Goal: Information Seeking & Learning: Learn about a topic

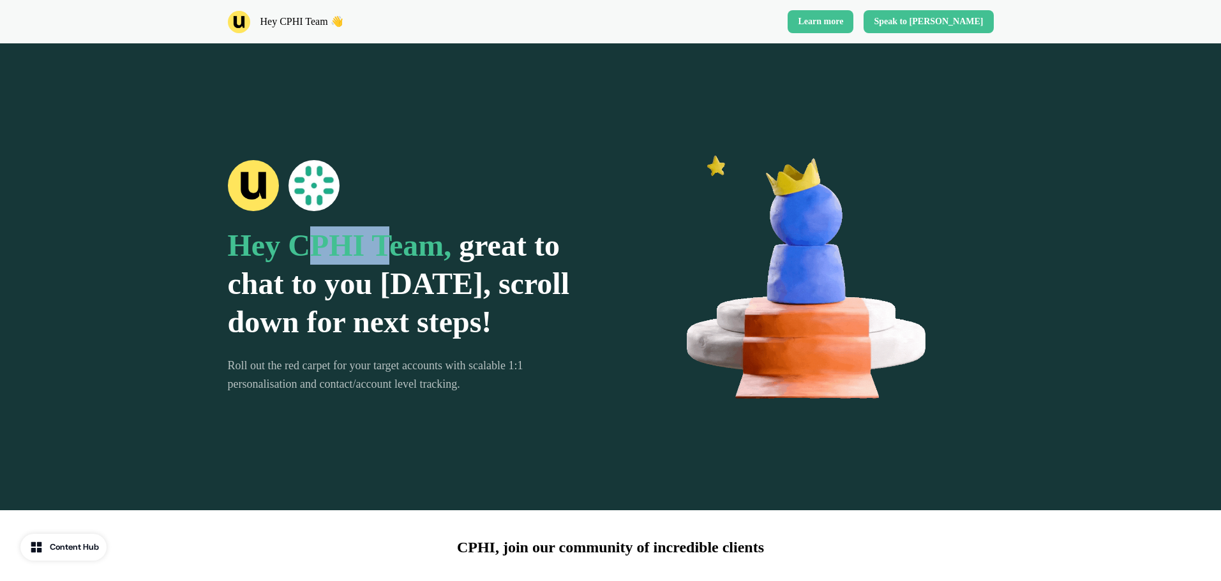
drag, startPoint x: 374, startPoint y: 225, endPoint x: 382, endPoint y: 226, distance: 7.7
click at [382, 228] on span "Hey CPHI Team," at bounding box center [340, 245] width 224 height 34
click at [403, 233] on span "Hey CPHI Team," at bounding box center [340, 245] width 224 height 34
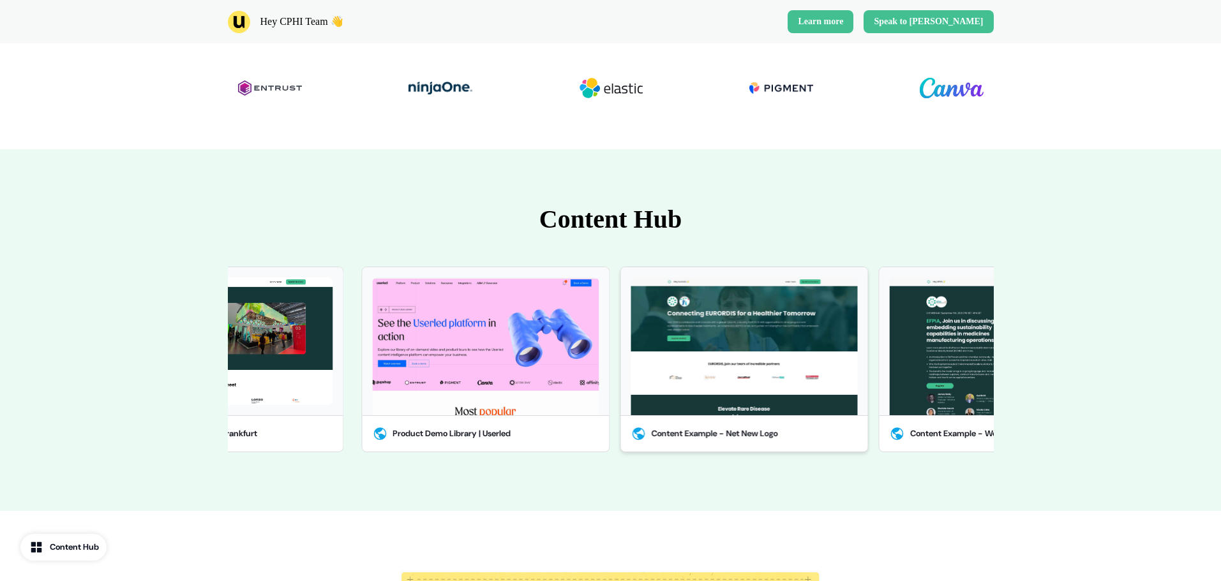
scroll to position [574, 0]
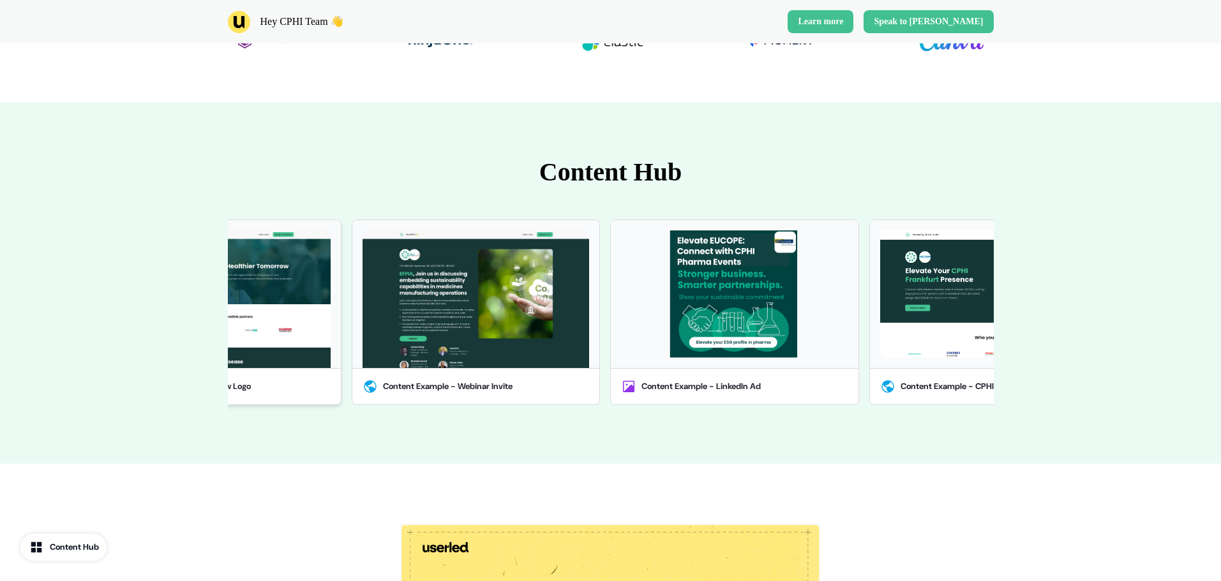
drag, startPoint x: 828, startPoint y: 311, endPoint x: 342, endPoint y: 320, distance: 485.6
click at [342, 320] on div "Content Example - Webinar Invite" at bounding box center [470, 312] width 258 height 186
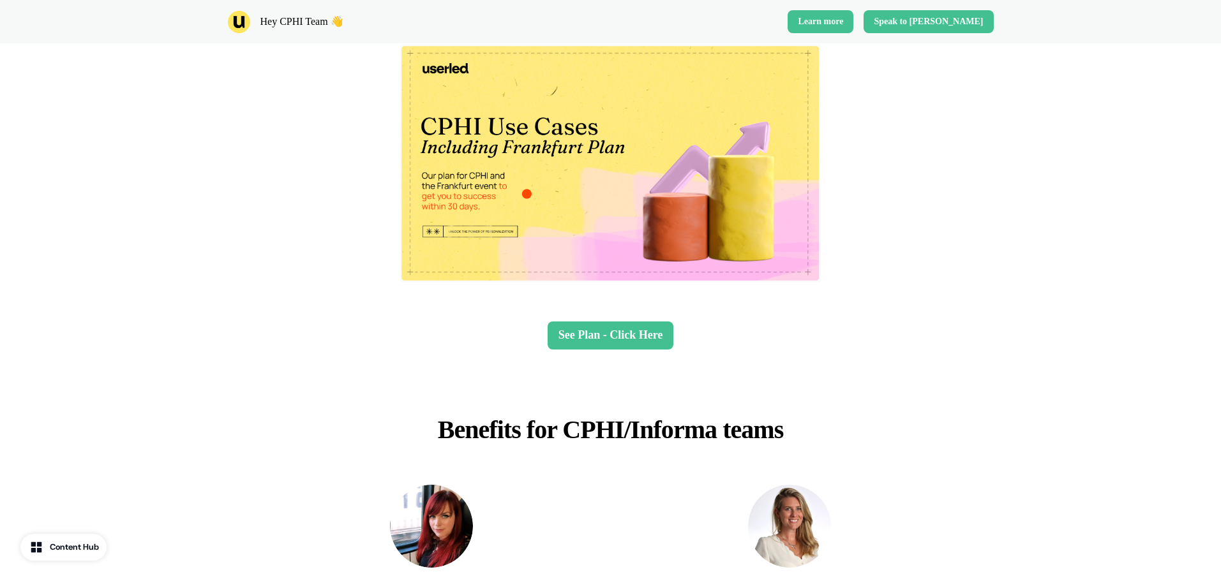
scroll to position [1212, 0]
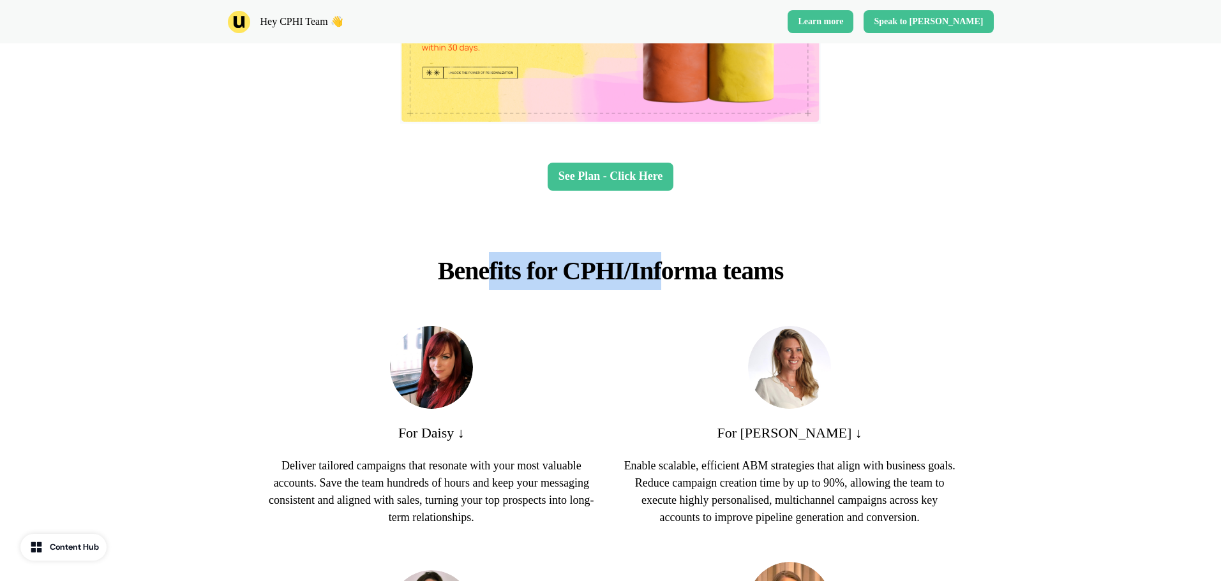
drag, startPoint x: 495, startPoint y: 270, endPoint x: 659, endPoint y: 268, distance: 164.0
click at [659, 268] on p "Benefits for CPHI/Informa teams" at bounding box center [610, 271] width 403 height 38
click at [660, 268] on p "Benefits for CPHI/Informa teams" at bounding box center [610, 271] width 403 height 38
drag, startPoint x: 668, startPoint y: 277, endPoint x: 704, endPoint y: 277, distance: 35.7
click at [704, 277] on p "Benefits for CPHI/Informa teams" at bounding box center [610, 271] width 403 height 38
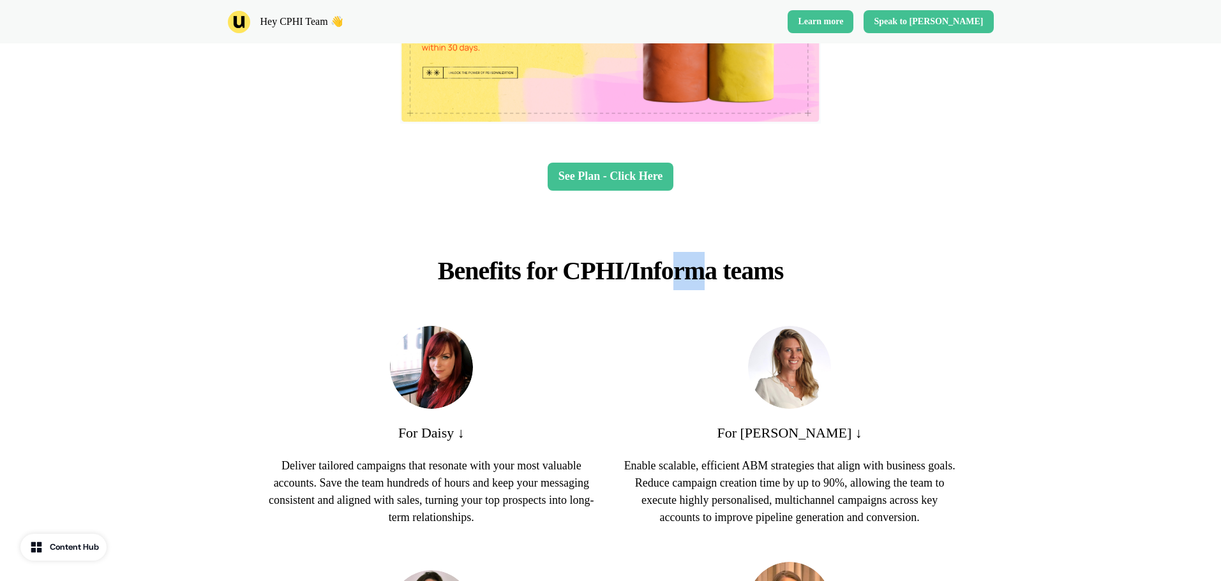
click at [704, 277] on p "Benefits for CPHI/Informa teams" at bounding box center [610, 271] width 403 height 38
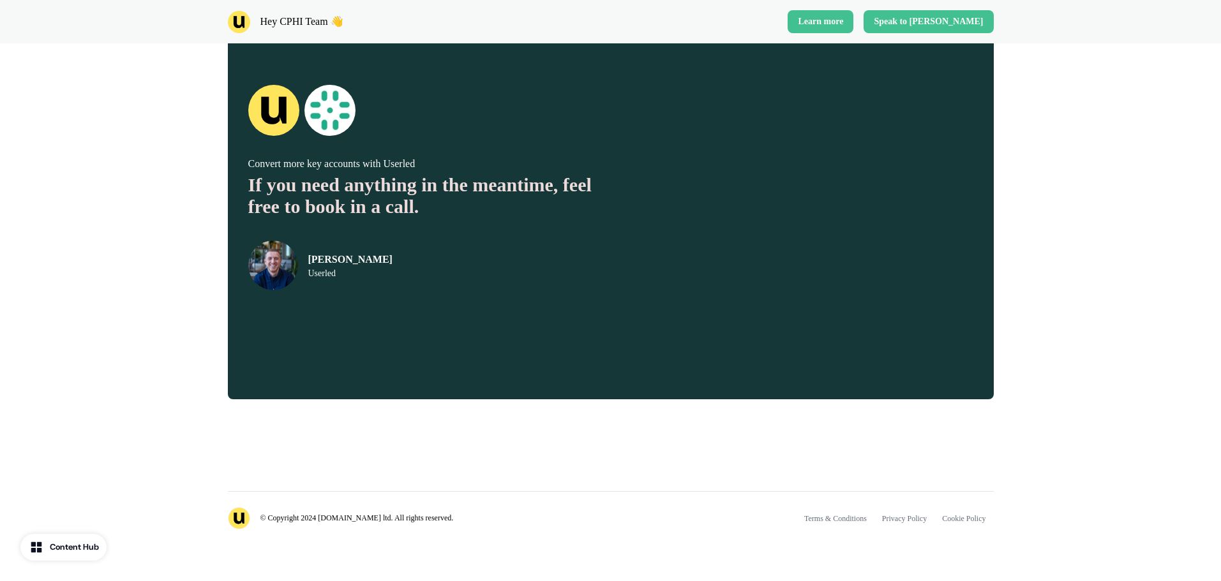
scroll to position [2324, 0]
